Goal: Transaction & Acquisition: Purchase product/service

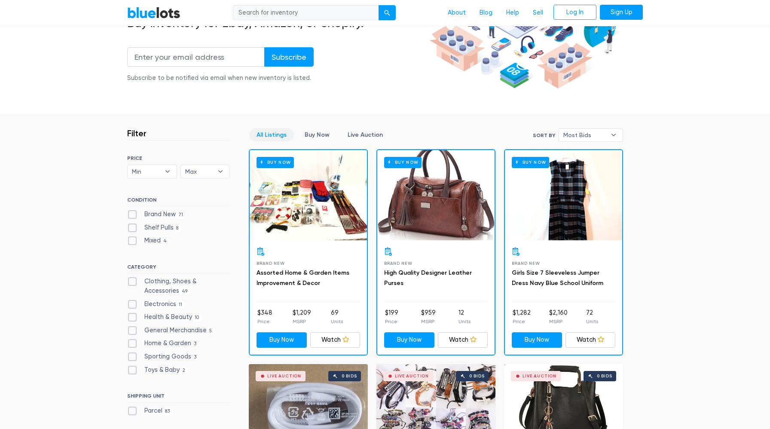
scroll to position [189, 0]
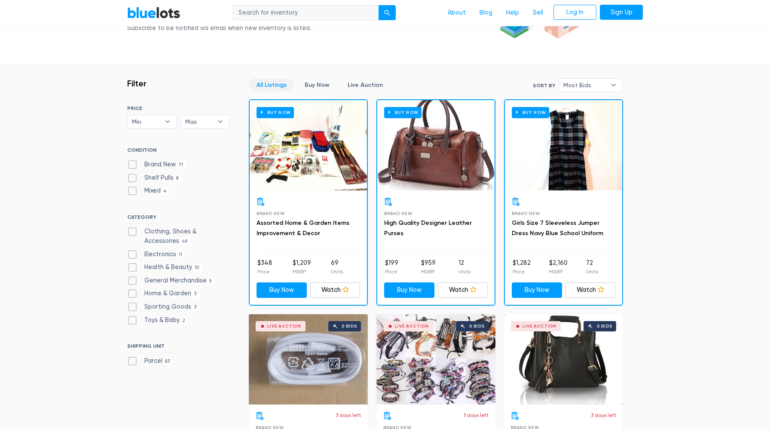
click at [137, 229] on label "Clothing, Shoes & Accessories 49" at bounding box center [178, 236] width 103 height 18
click at [133, 229] on Accessories"] "Clothing, Shoes & Accessories 49" at bounding box center [130, 230] width 6 height 6
checkbox Accessories"] "true"
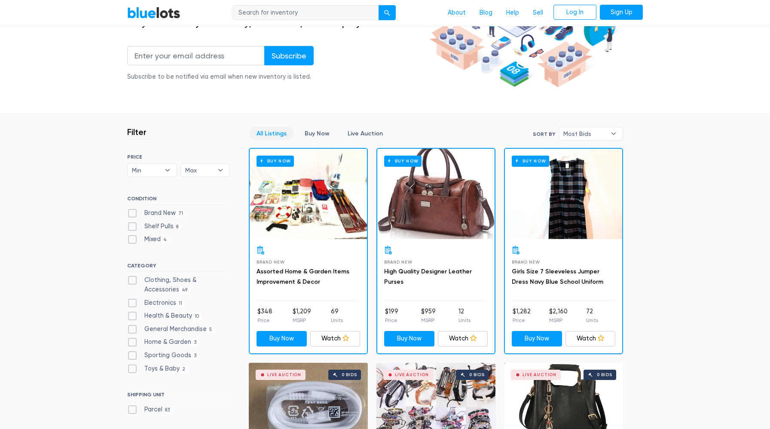
scroll to position [150, 0]
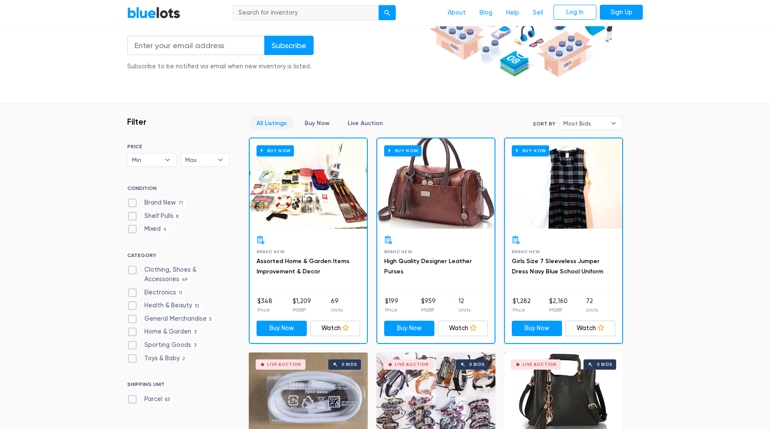
click at [134, 267] on label "Clothing, Shoes & Accessories 49" at bounding box center [178, 274] width 103 height 18
click at [133, 267] on Accessories"] "Clothing, Shoes & Accessories 49" at bounding box center [130, 268] width 6 height 6
checkbox Accessories"] "true"
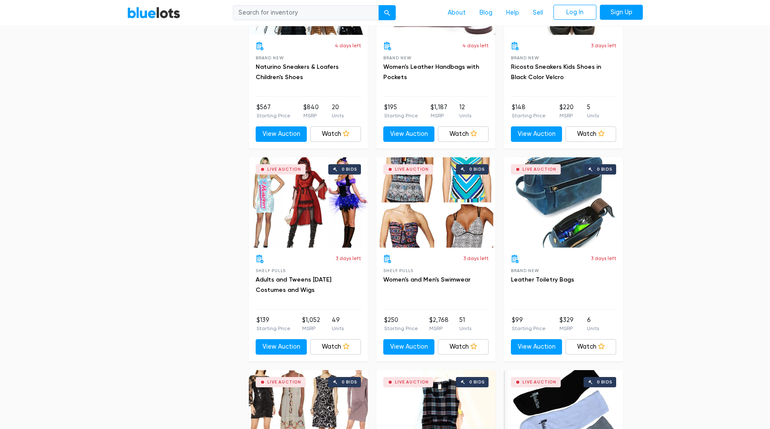
scroll to position [1930, 0]
